Goal: Consume media (video, audio)

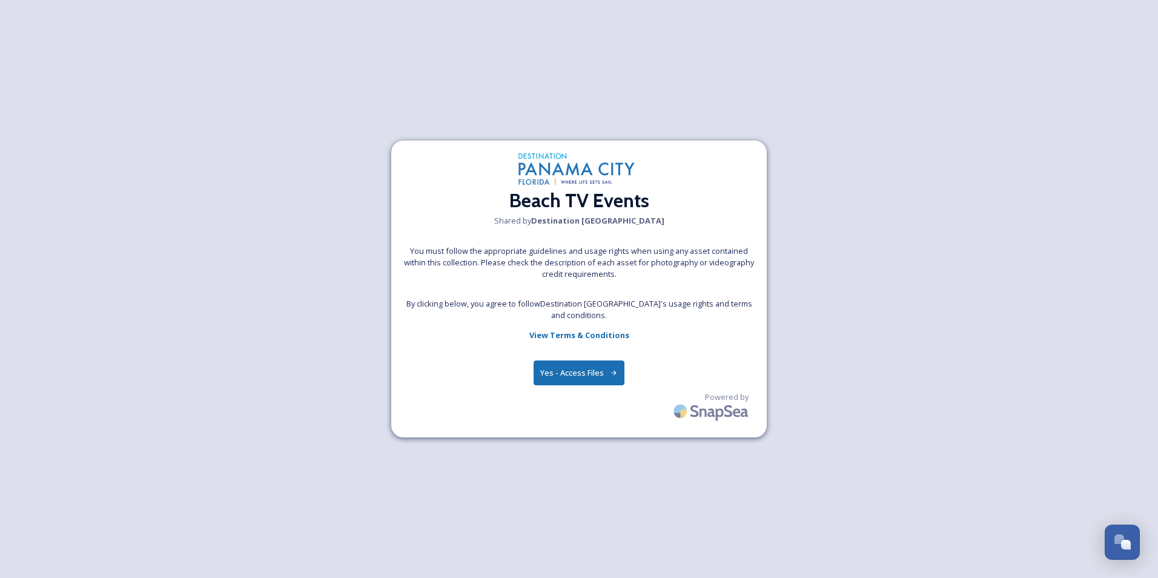
click at [603, 374] on button "Yes - Access Files" at bounding box center [579, 372] width 91 height 25
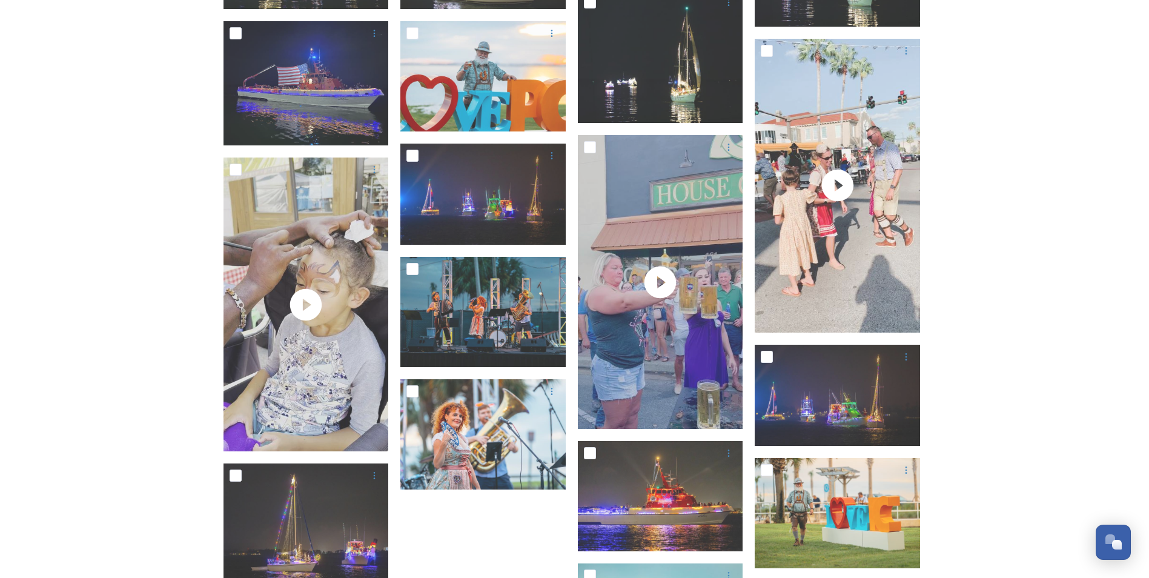
scroll to position [182, 0]
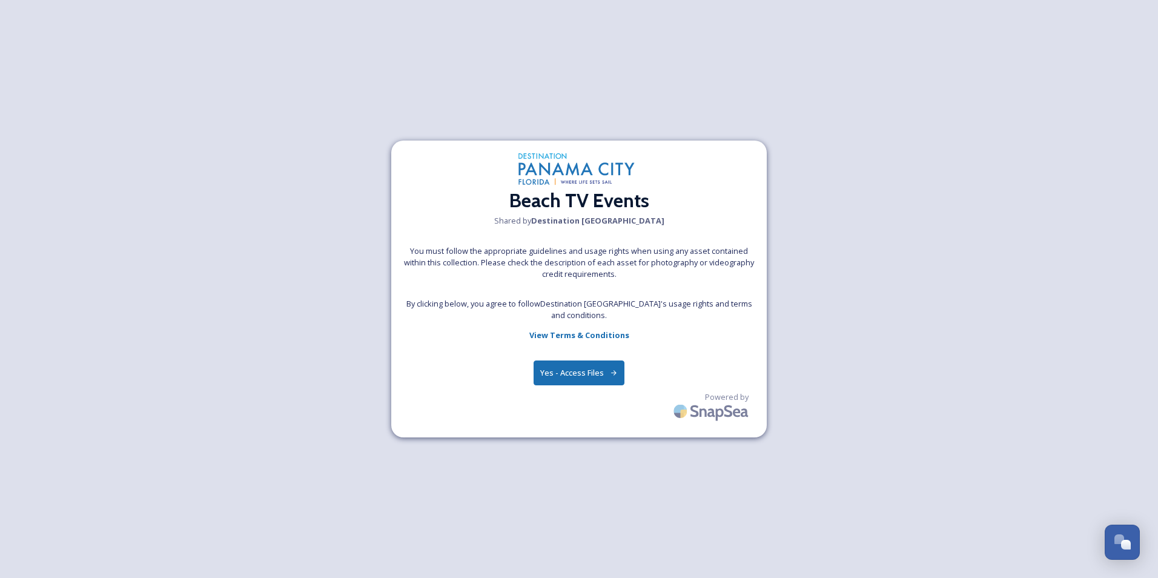
click at [572, 373] on button "Yes - Access Files" at bounding box center [579, 372] width 91 height 25
